Goal: Task Accomplishment & Management: Manage account settings

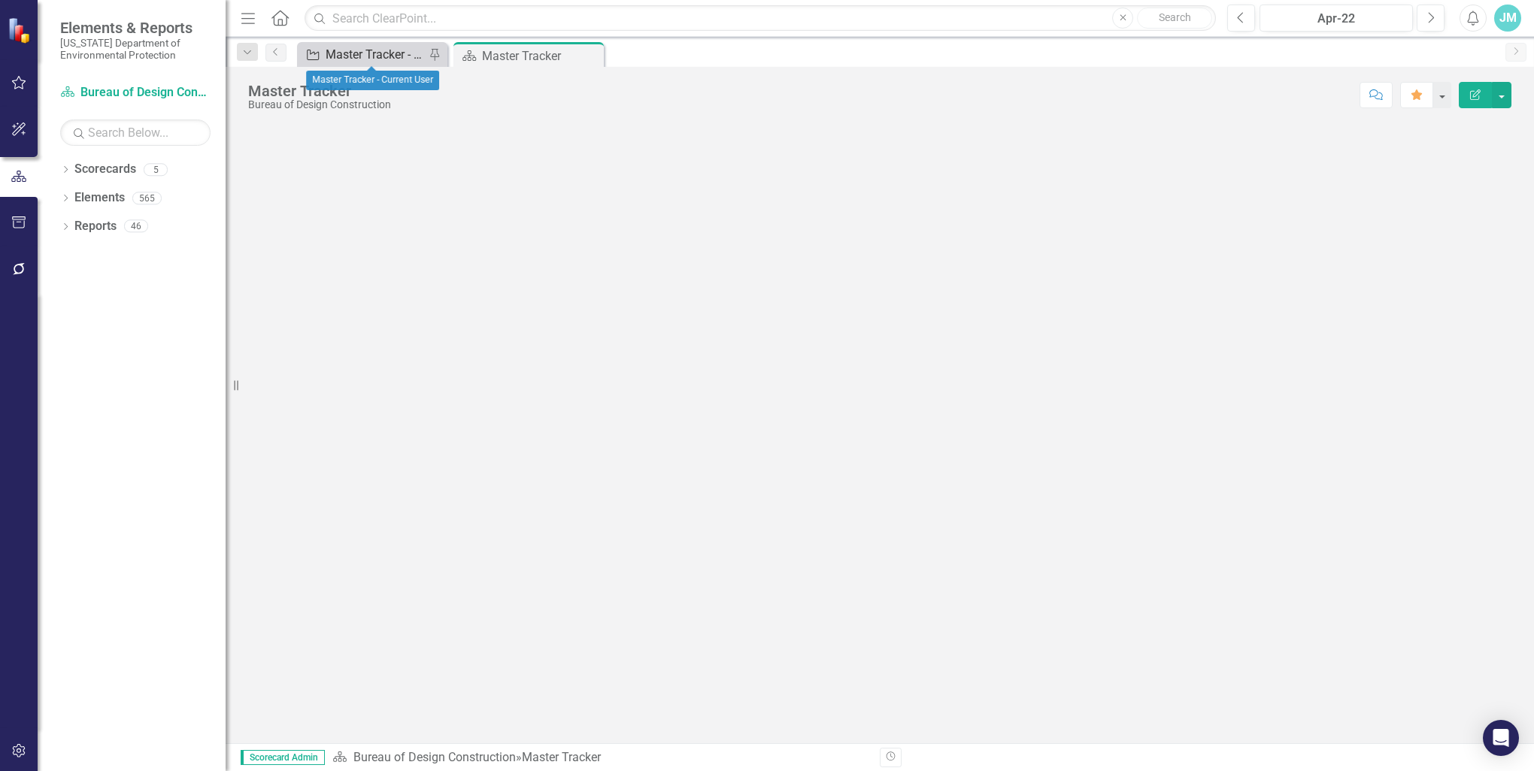
click at [389, 55] on div "Master Tracker - Current User" at bounding box center [375, 54] width 99 height 19
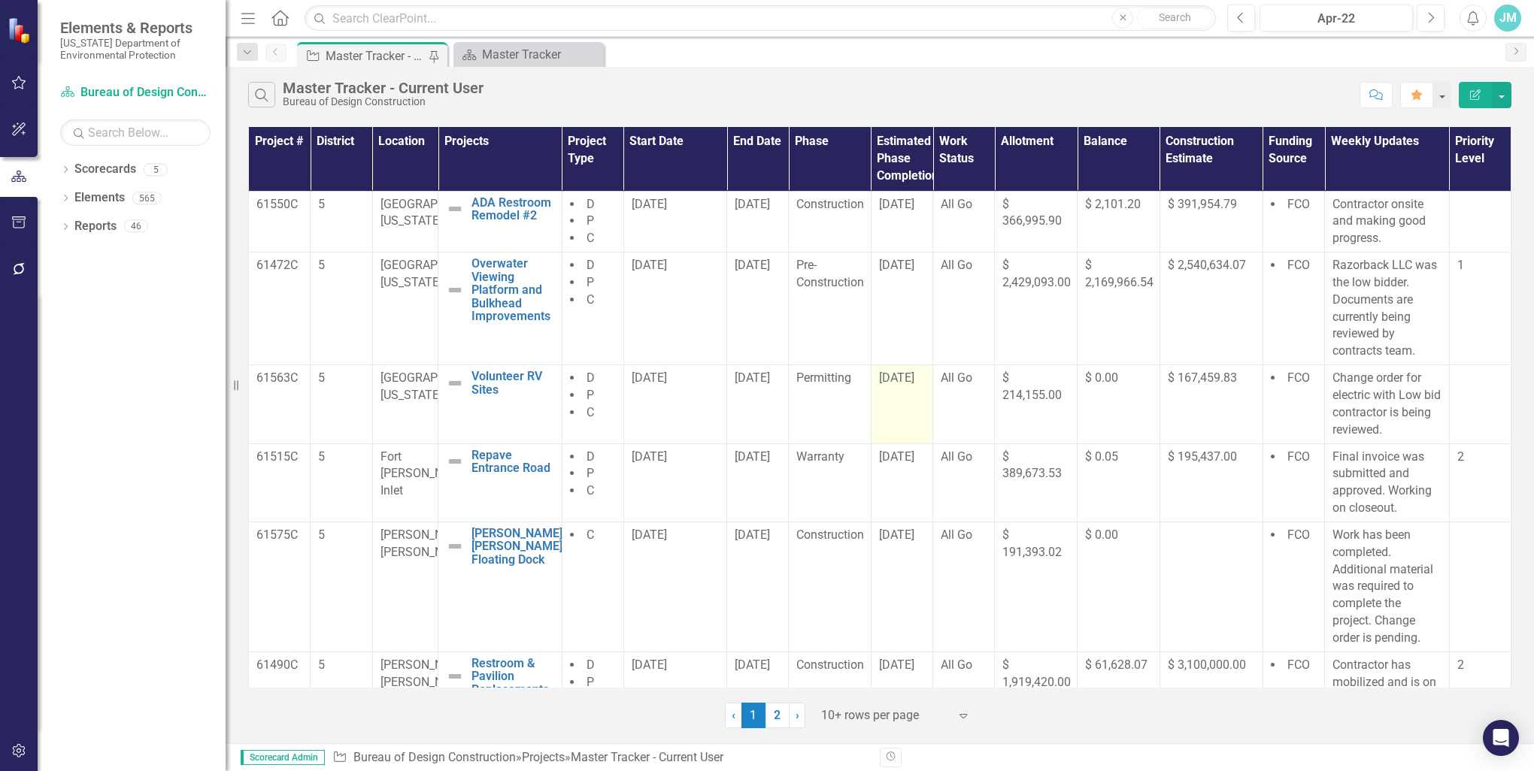
click at [914, 378] on span "[DATE]" at bounding box center [896, 378] width 35 height 14
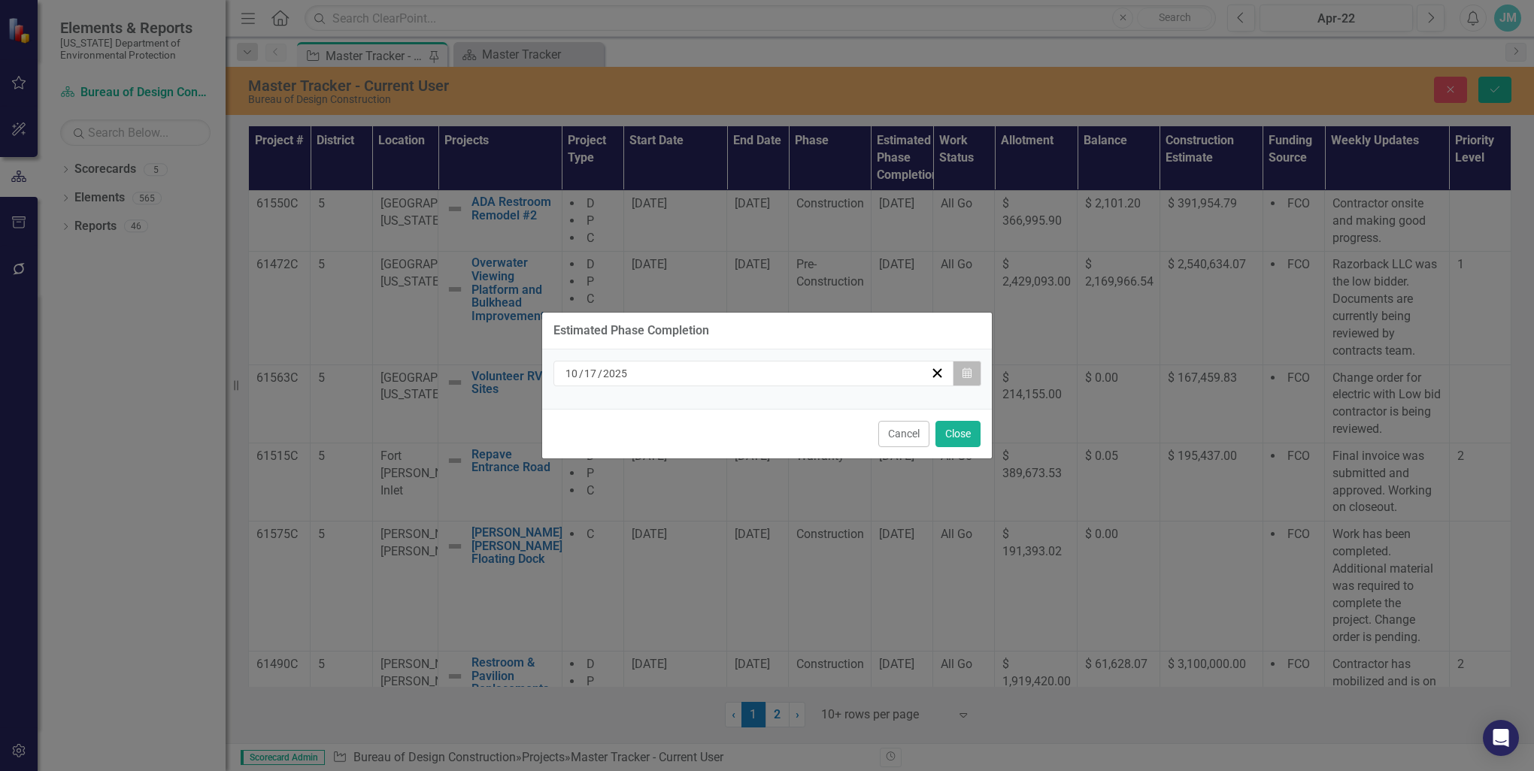
click at [966, 372] on icon "Calendar" at bounding box center [966, 373] width 9 height 11
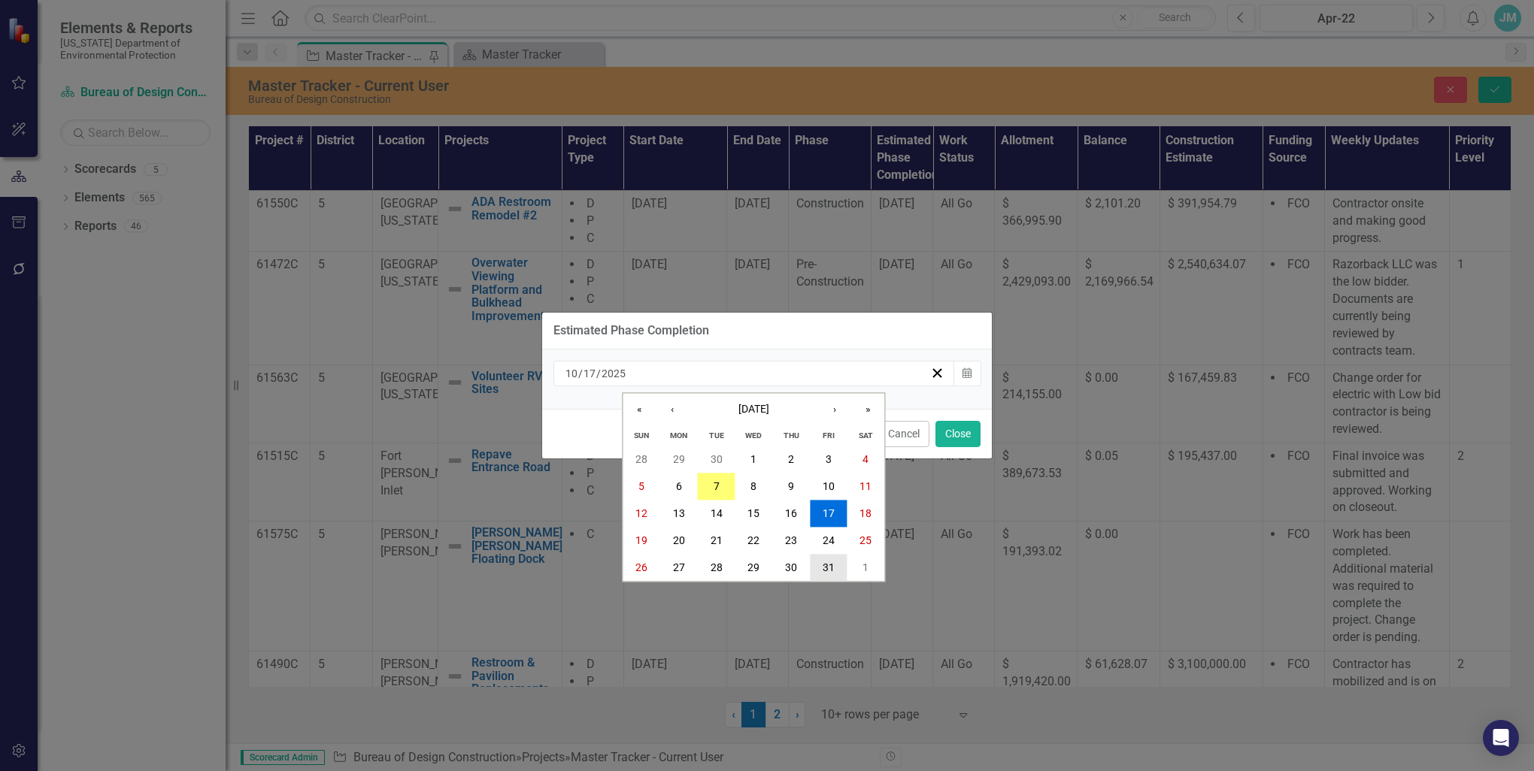
click at [830, 568] on abbr "31" at bounding box center [828, 568] width 12 height 12
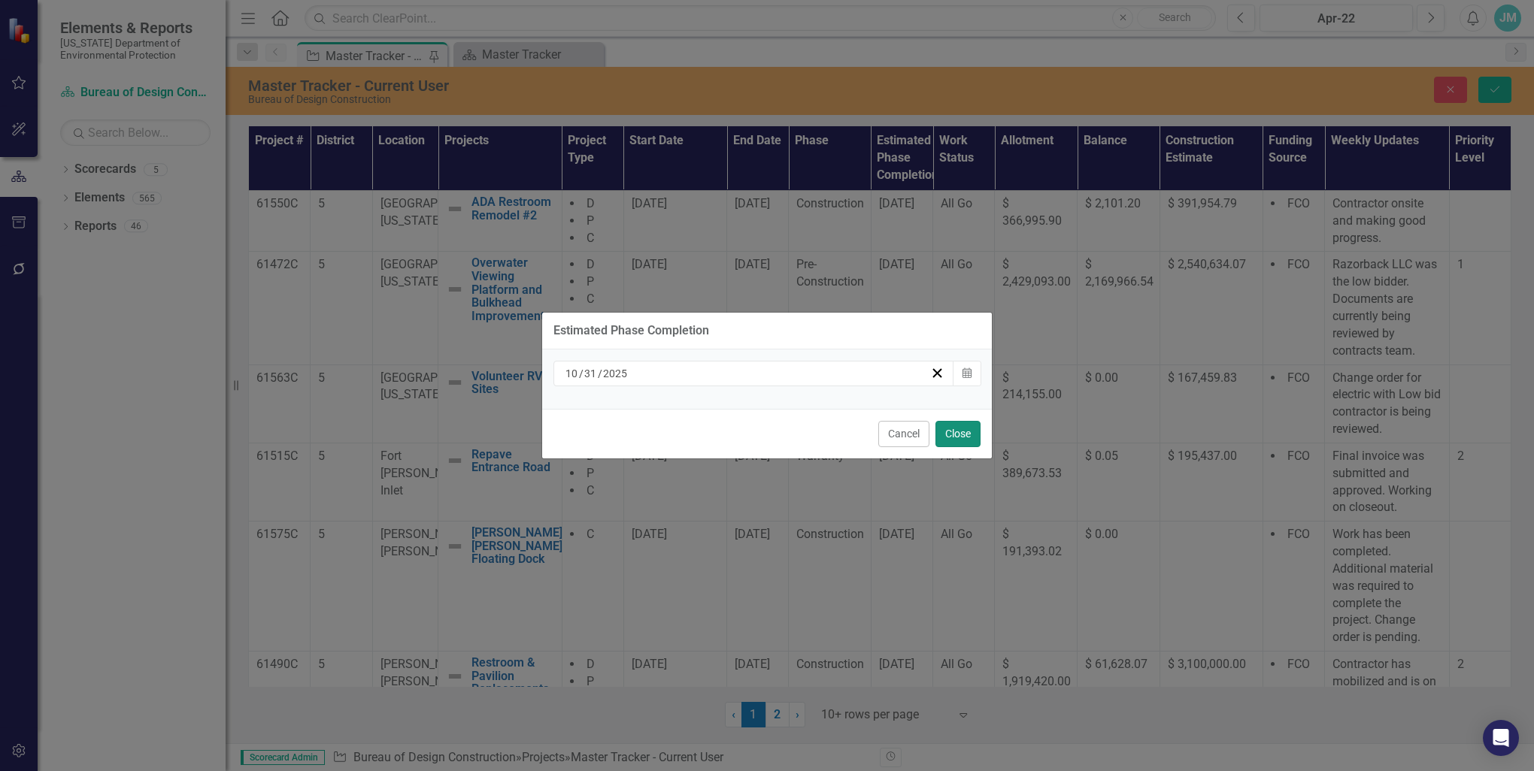
click at [956, 435] on button "Close" at bounding box center [957, 434] width 45 height 26
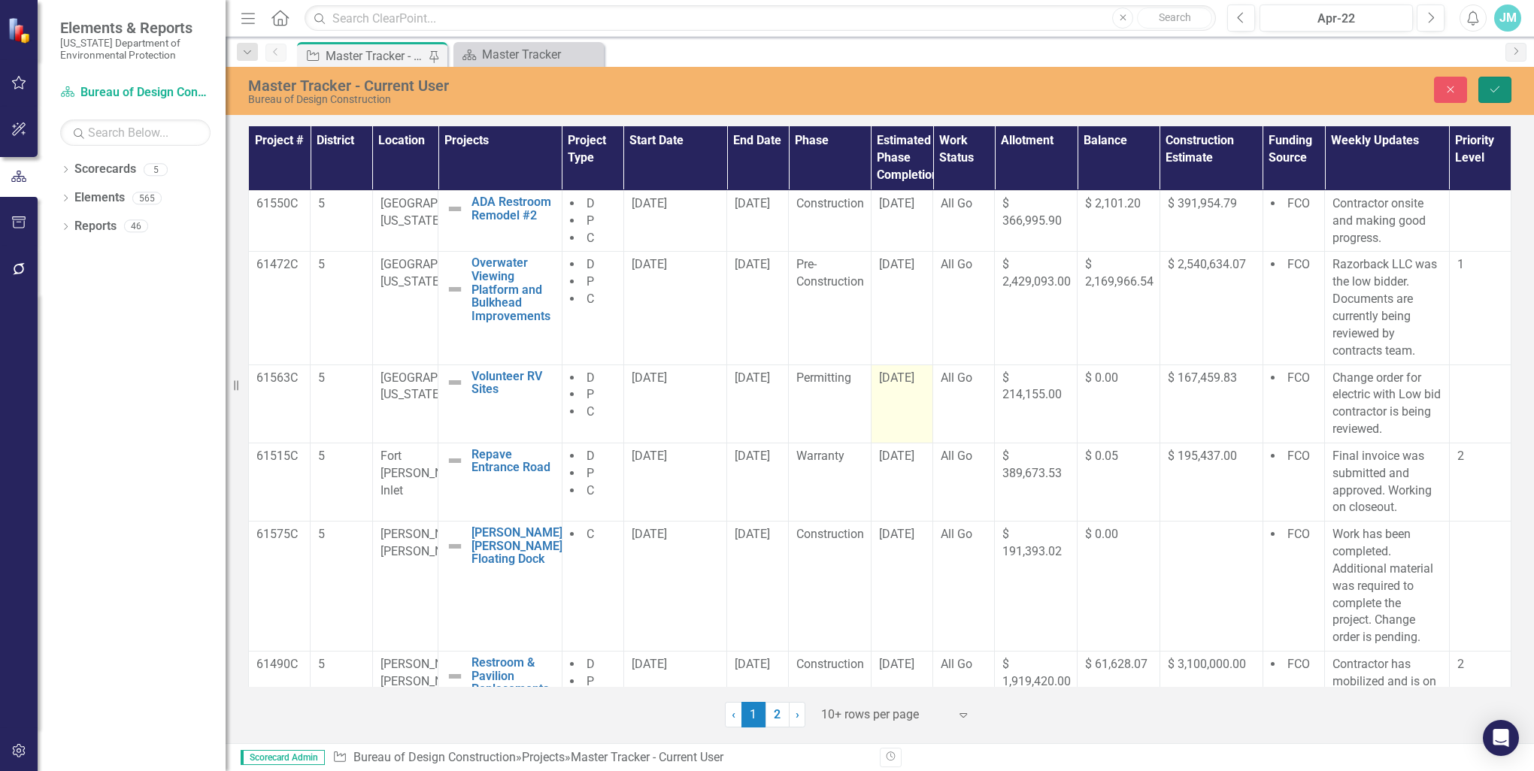
click at [1495, 89] on icon "Save" at bounding box center [1495, 89] width 14 height 11
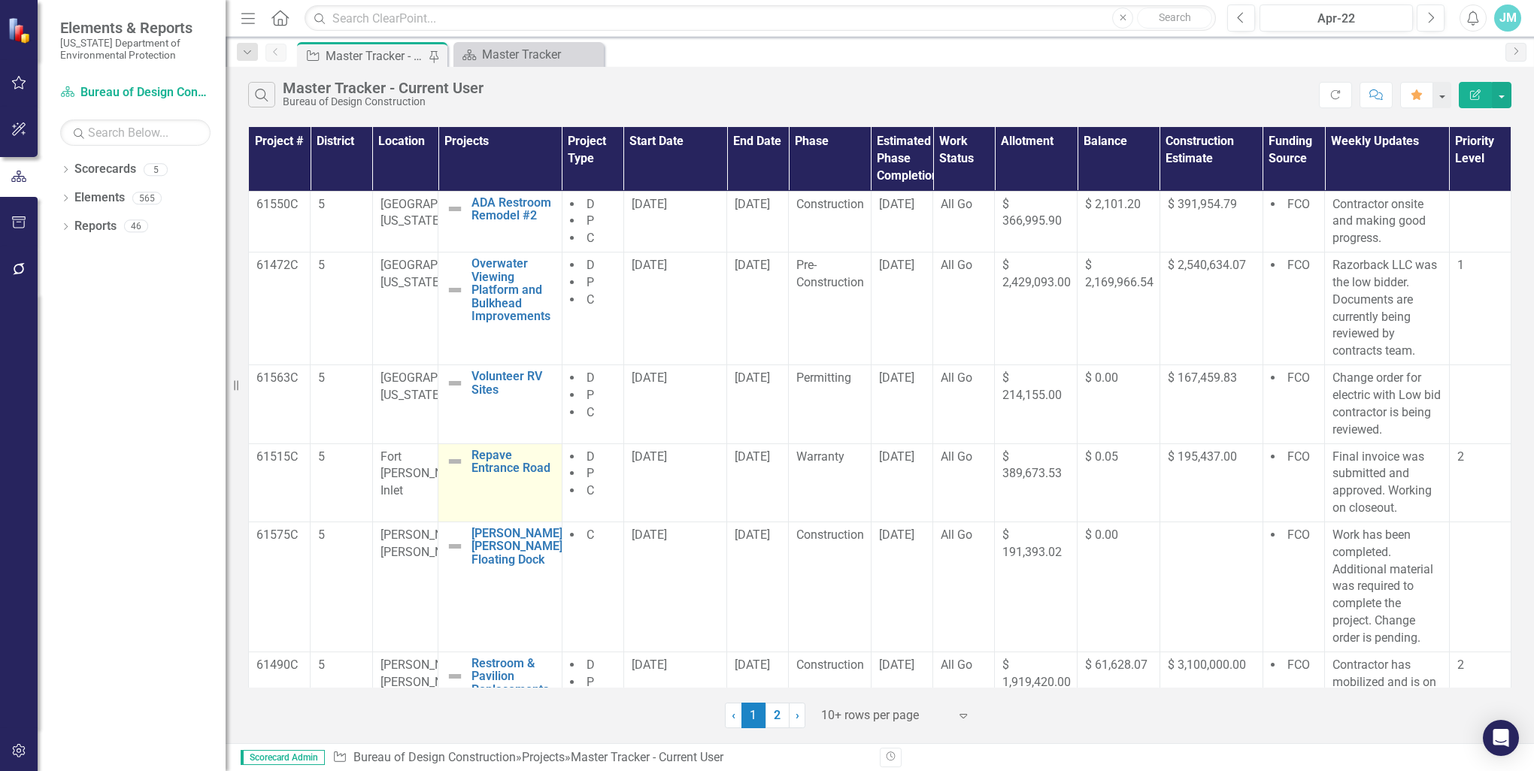
click at [450, 459] on img at bounding box center [455, 462] width 18 height 18
click at [477, 462] on link "Repave Entrance Road" at bounding box center [512, 462] width 83 height 26
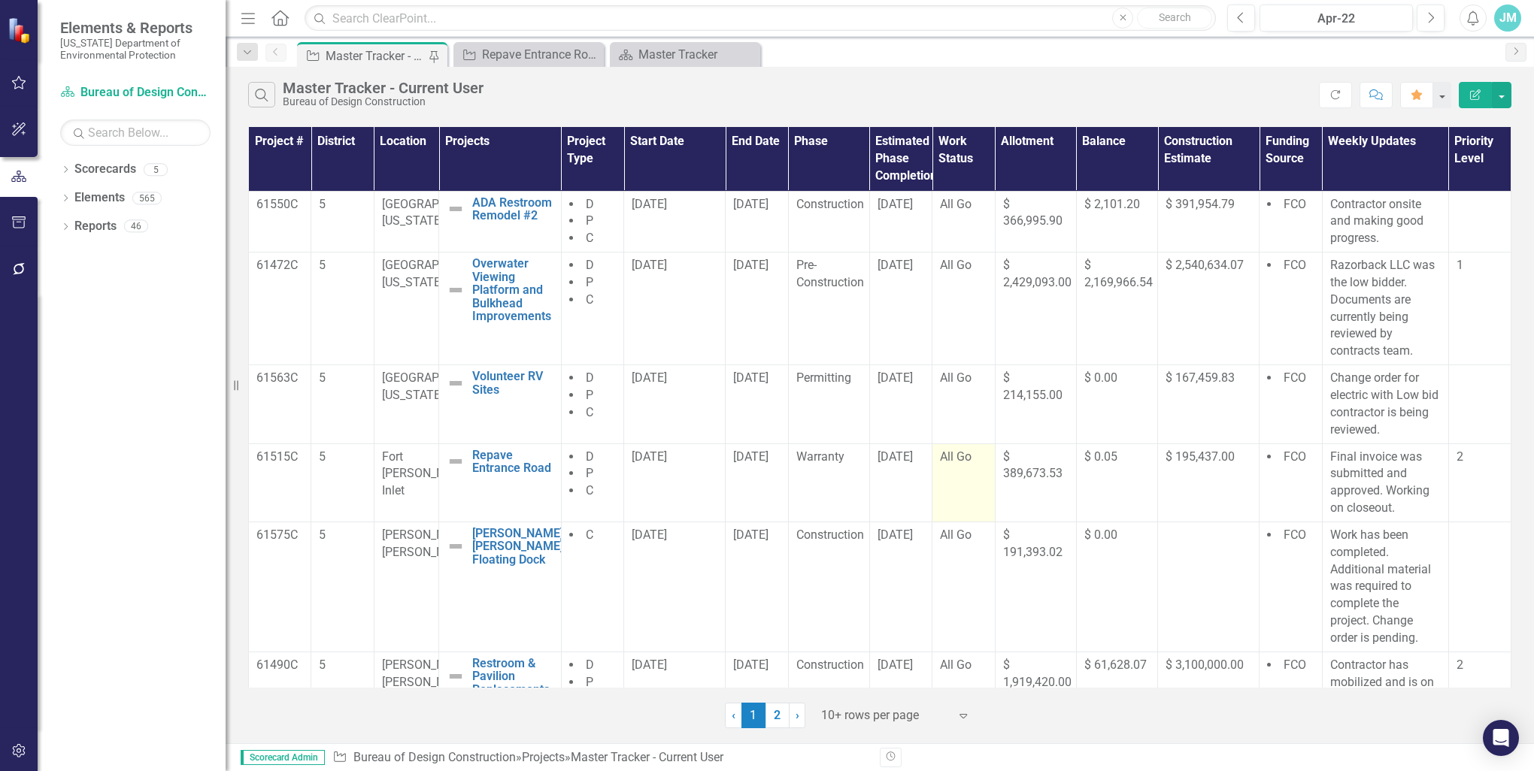
click at [950, 455] on span "All Go" at bounding box center [956, 457] width 32 height 14
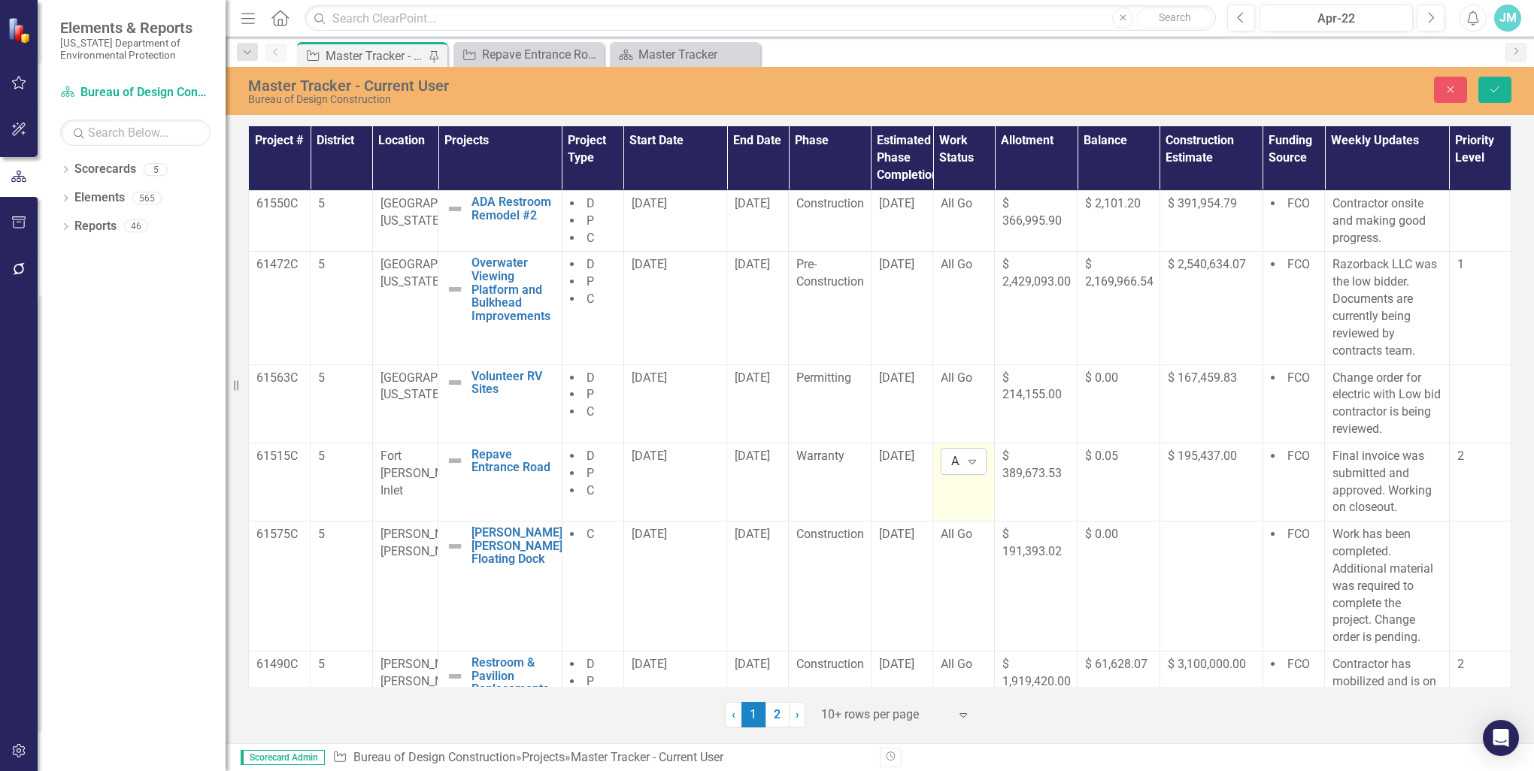
click at [965, 459] on icon "Expand" at bounding box center [972, 462] width 15 height 12
click at [966, 512] on div "All Go" at bounding box center [998, 511] width 96 height 17
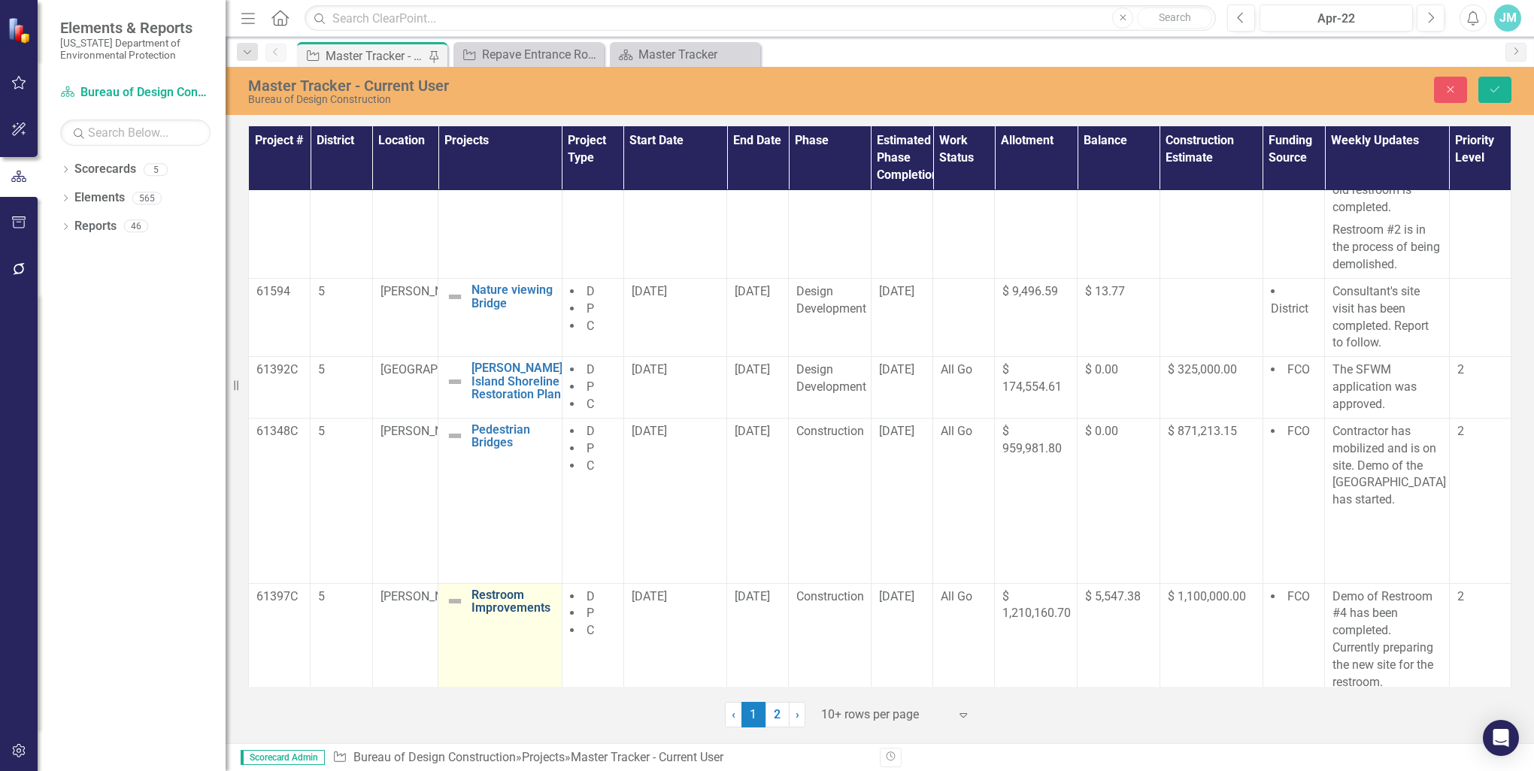
scroll to position [535, 0]
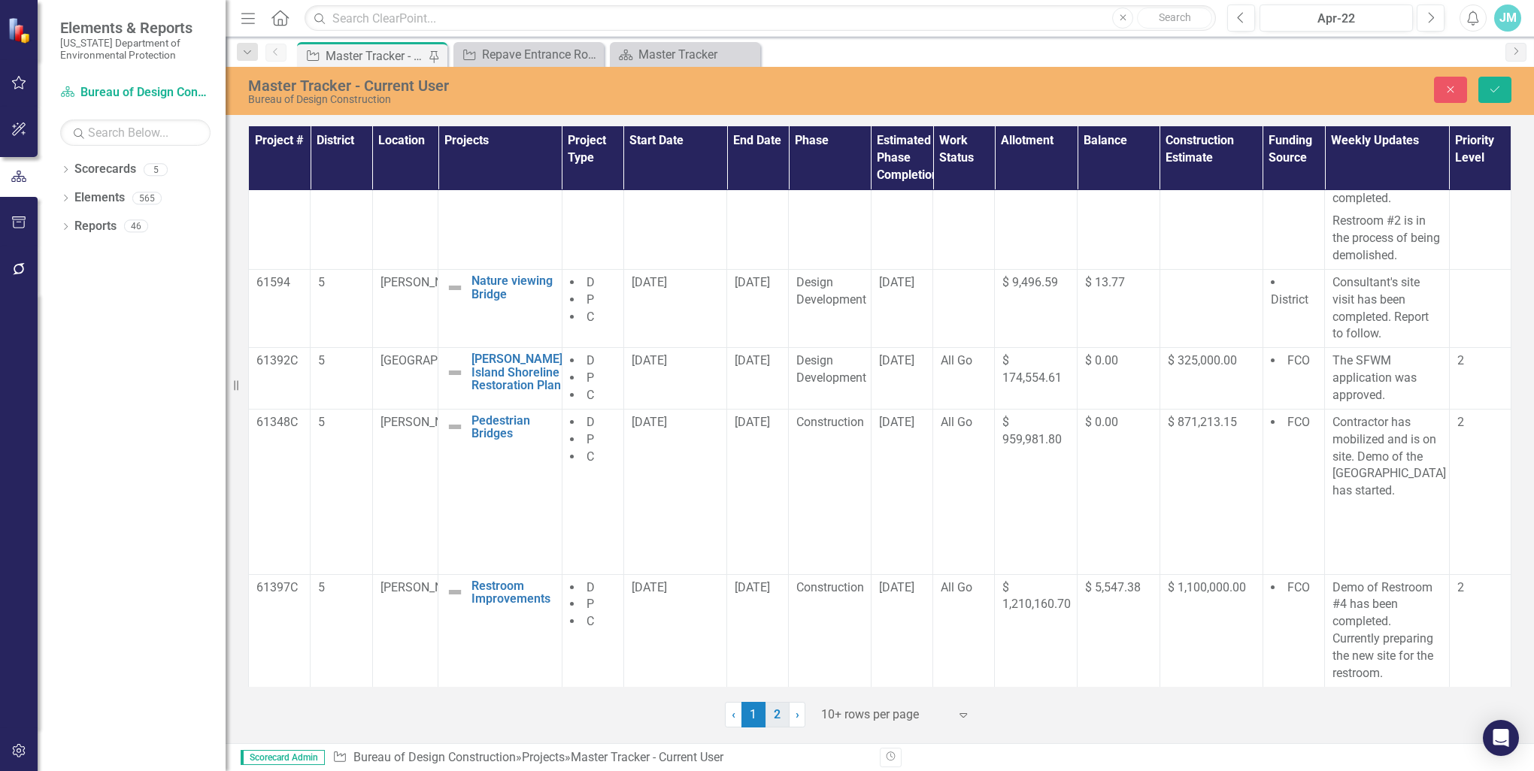
click at [777, 714] on link "2" at bounding box center [777, 715] width 24 height 26
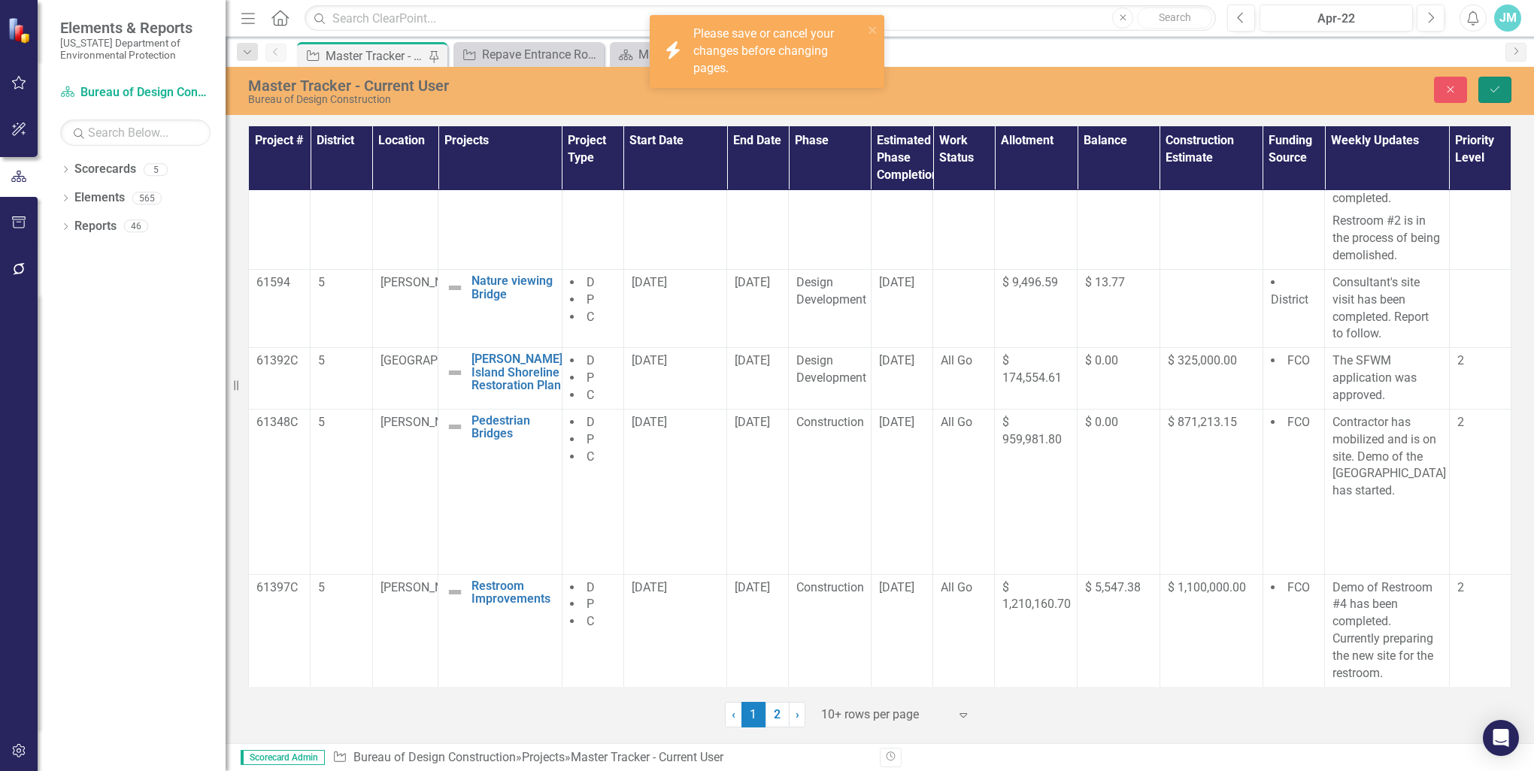
click at [1500, 86] on icon "Save" at bounding box center [1495, 89] width 14 height 11
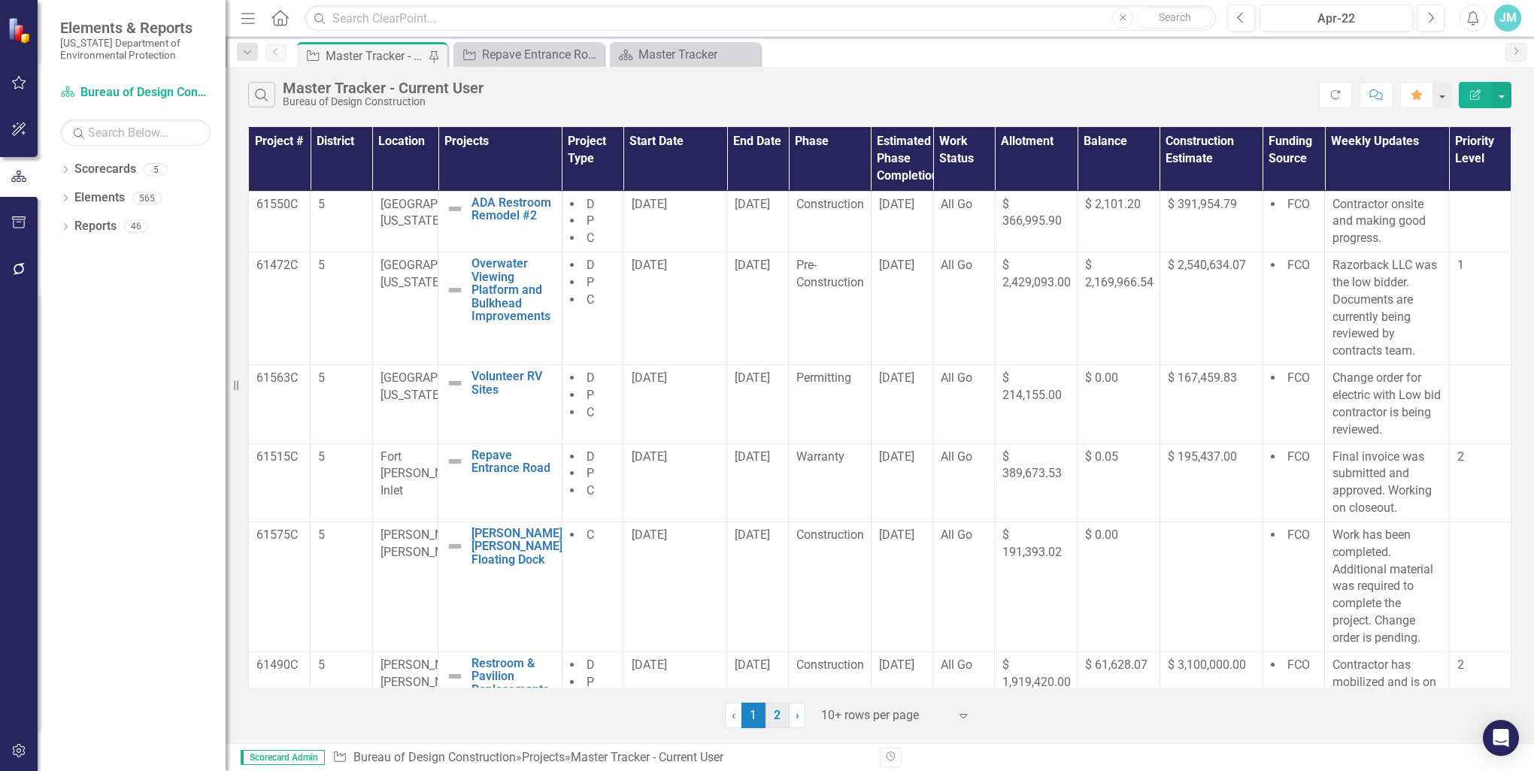
click at [781, 716] on link "2" at bounding box center [777, 716] width 24 height 26
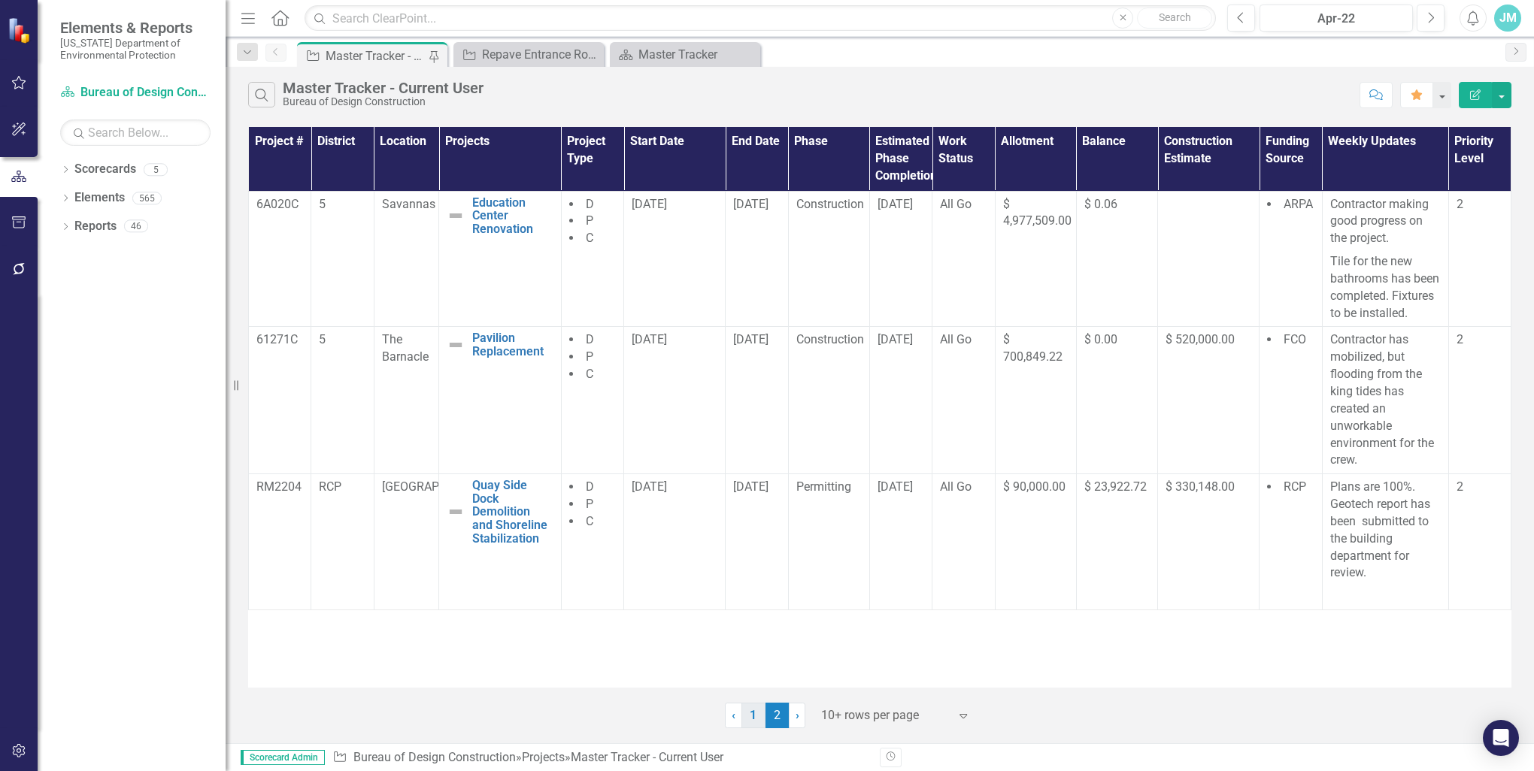
click at [752, 714] on link "1" at bounding box center [753, 716] width 24 height 26
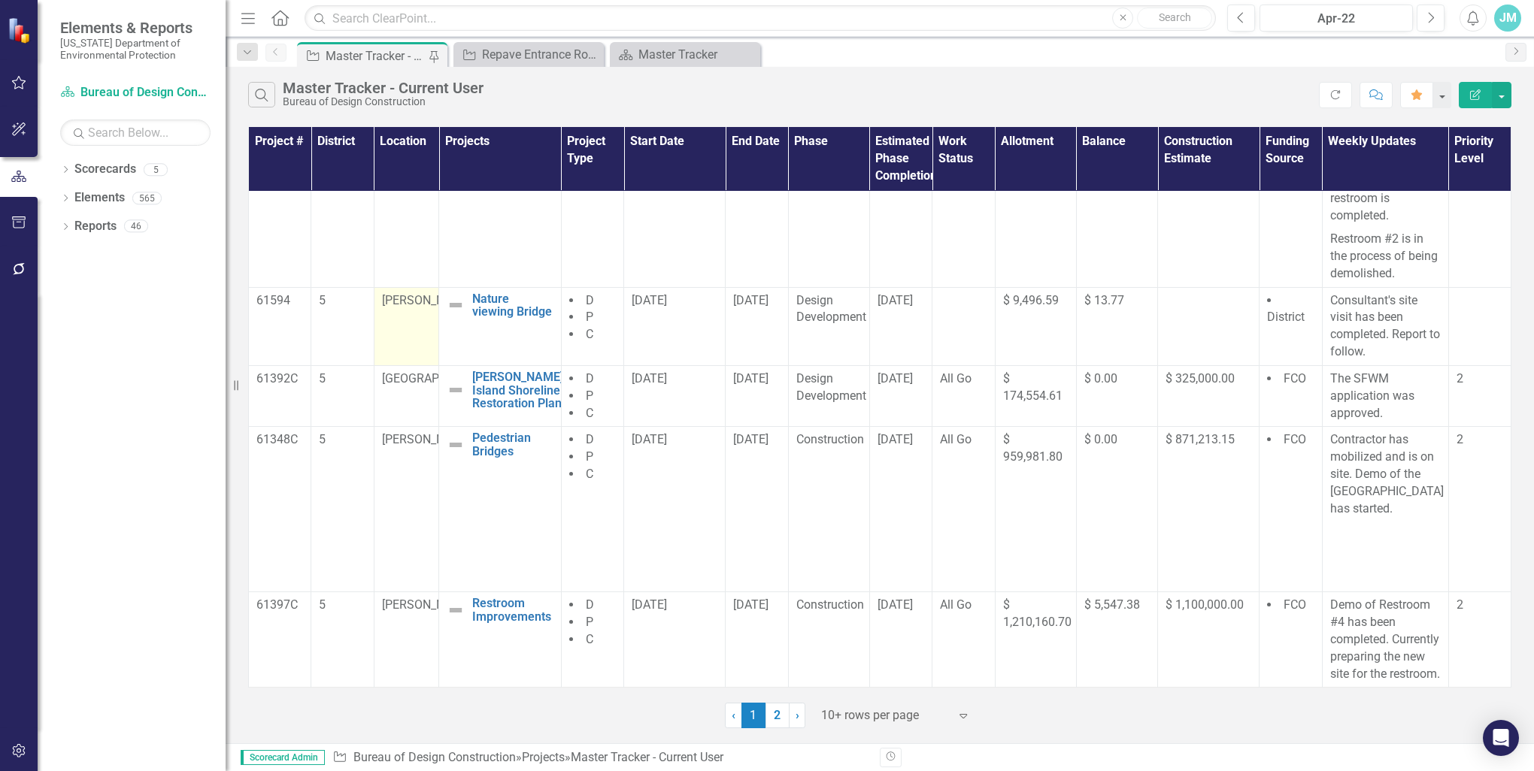
scroll to position [535, 0]
click at [774, 716] on link "2" at bounding box center [777, 716] width 24 height 26
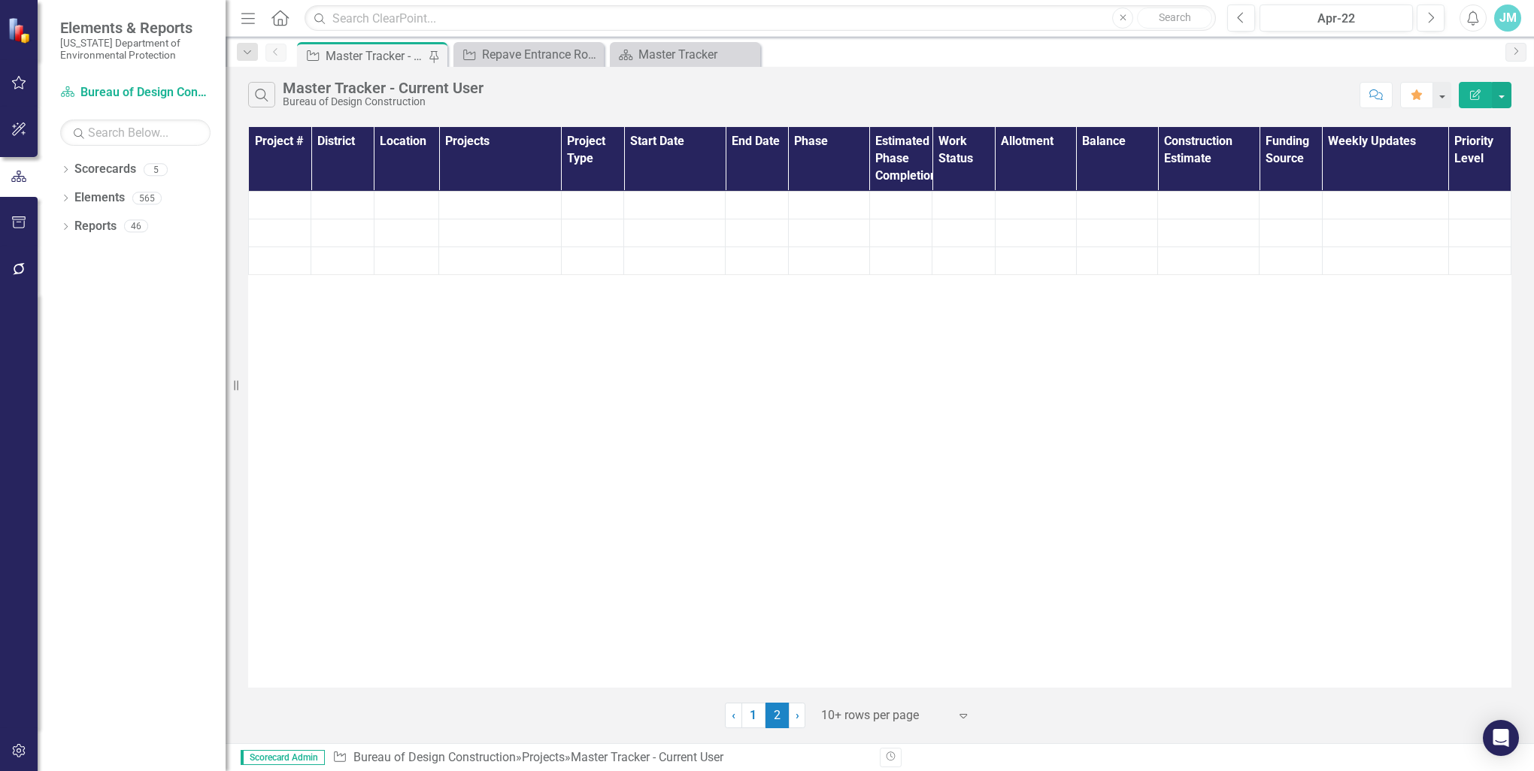
scroll to position [0, 0]
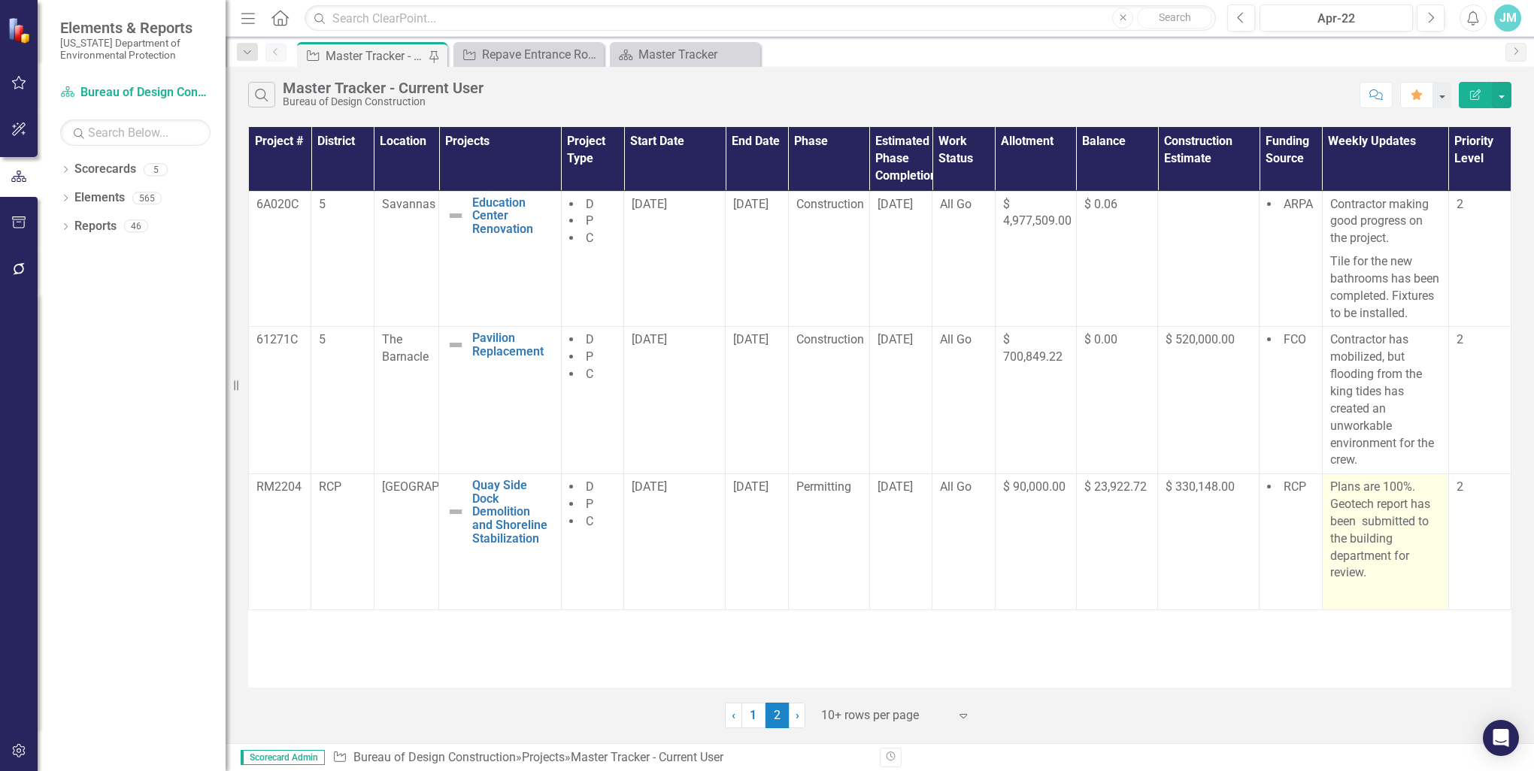
click at [1404, 540] on p "Plans are 100%. Geotech report has been submitted to the building department fo…" at bounding box center [1385, 532] width 111 height 106
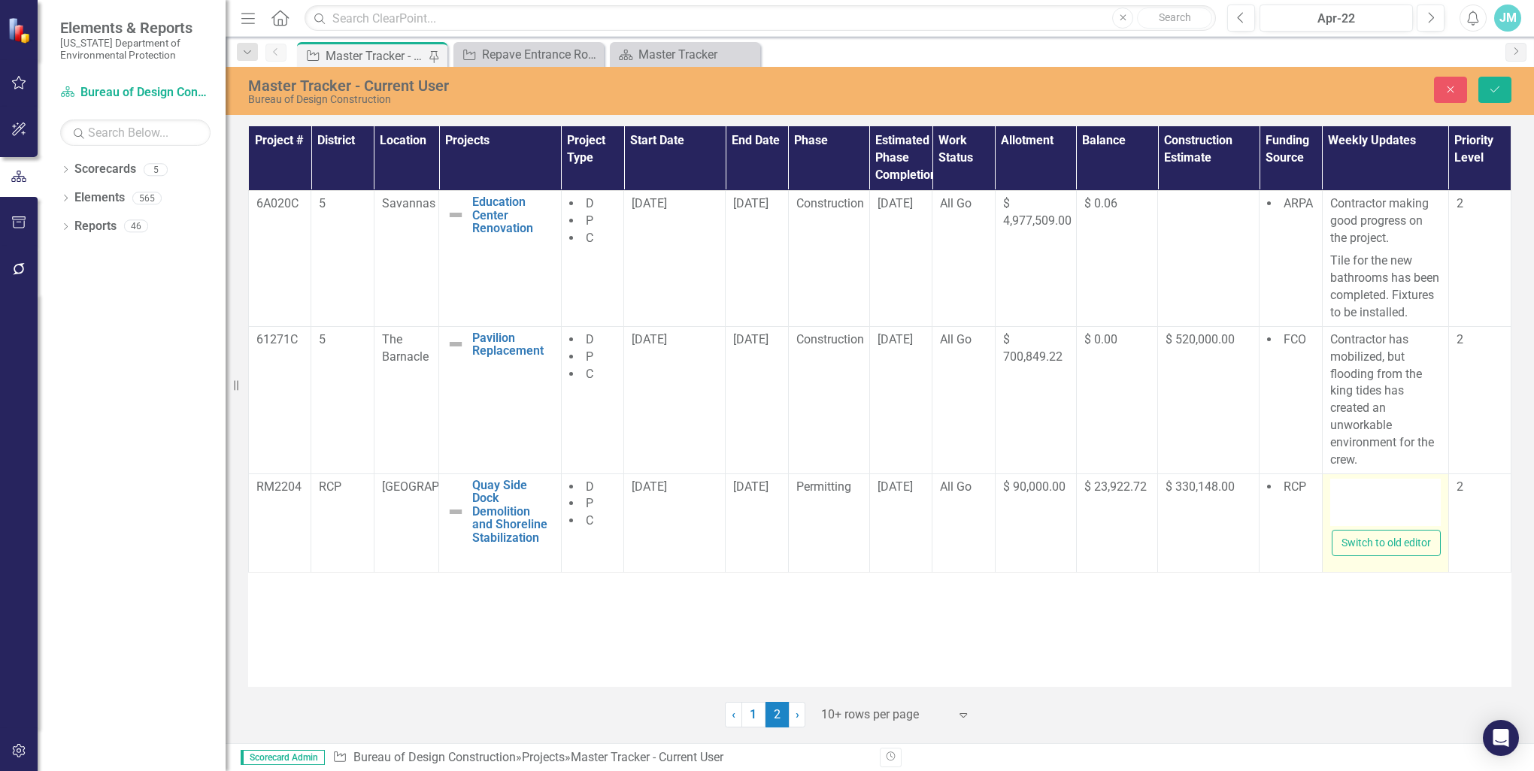
type textarea "<p>Plans are 100%. Geotech report has been&nbsp; submitted to the building depa…"
click at [1389, 642] on p "Plans are 100%. Geotech report has been submitted to the building department fo…" at bounding box center [1384, 585] width 100 height 126
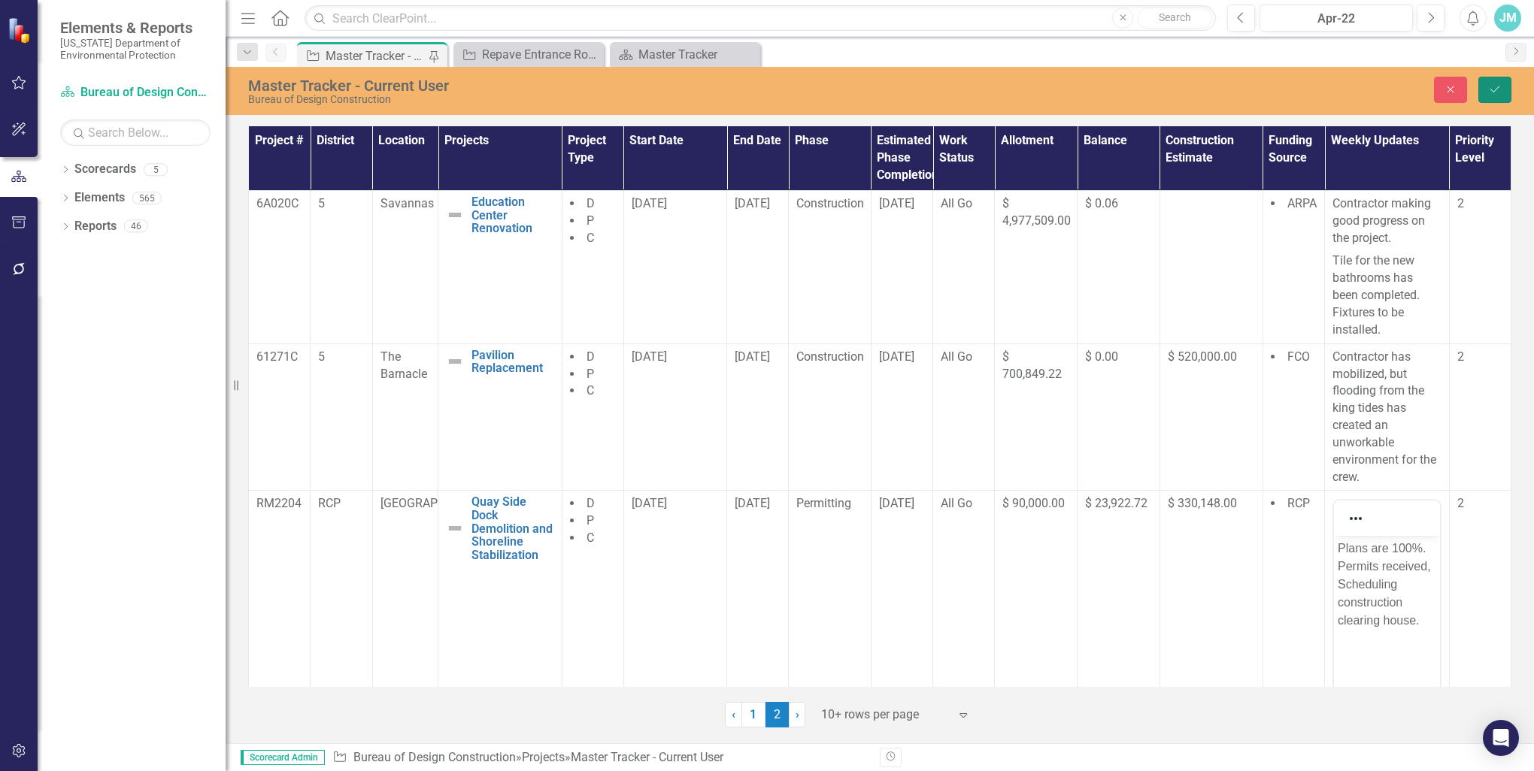
click at [1492, 86] on icon "Save" at bounding box center [1495, 89] width 14 height 11
